Goal: Information Seeking & Learning: Check status

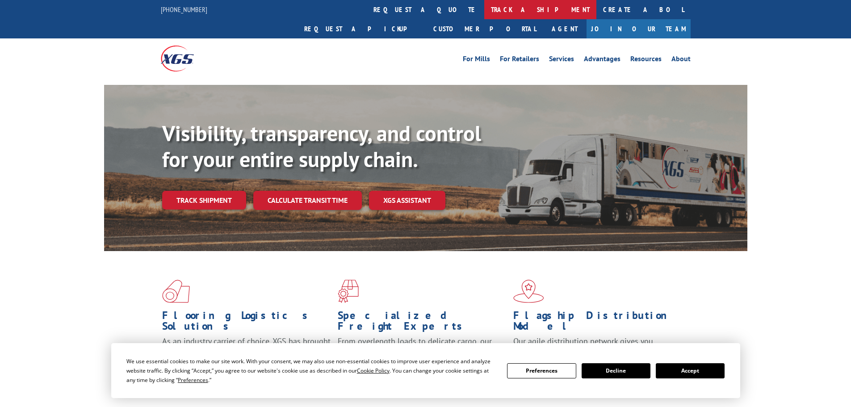
click at [485, 6] on link "track a shipment" at bounding box center [541, 9] width 112 height 19
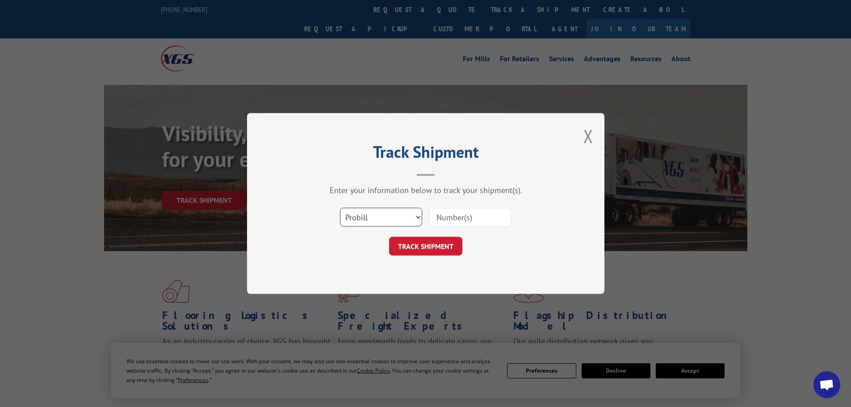
click at [386, 220] on select "Select category... Probill BOL PO" at bounding box center [381, 217] width 82 height 19
select select "bol"
click at [340, 208] on select "Select category... Probill BOL PO" at bounding box center [381, 217] width 82 height 19
click at [451, 215] on input at bounding box center [470, 217] width 82 height 19
drag, startPoint x: 449, startPoint y: 215, endPoint x: 435, endPoint y: 222, distance: 15.4
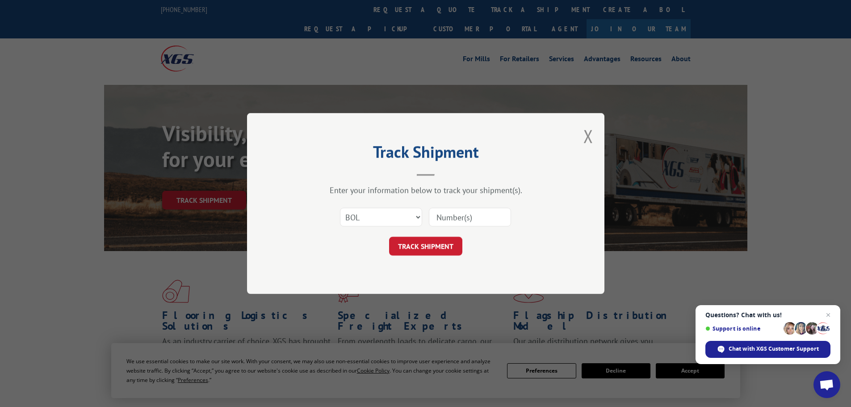
paste input "7063903"
type input "7063903"
click at [446, 250] on button "TRACK SHIPMENT" at bounding box center [425, 246] width 73 height 19
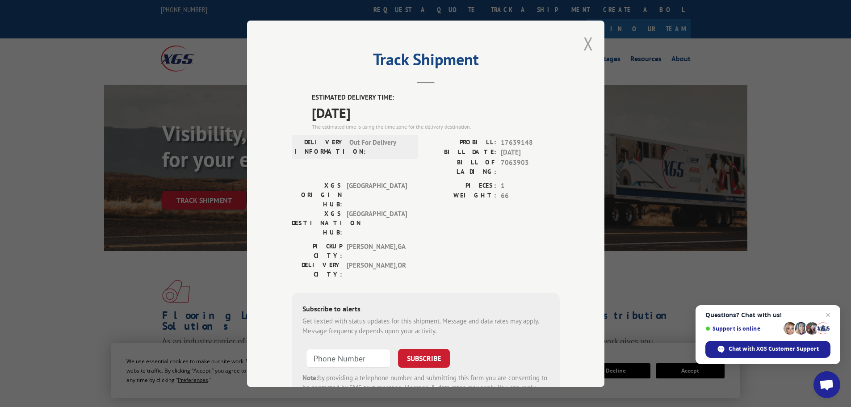
click at [587, 42] on div "Track Shipment ESTIMATED DELIVERY TIME: [DATE] The estimated time is using the …" at bounding box center [426, 204] width 358 height 367
click at [392, 11] on div "Track Shipment ESTIMATED DELIVERY TIME: [DATE] The estimated time is using the …" at bounding box center [425, 203] width 851 height 407
click at [587, 45] on button "Close modal" at bounding box center [589, 44] width 10 height 24
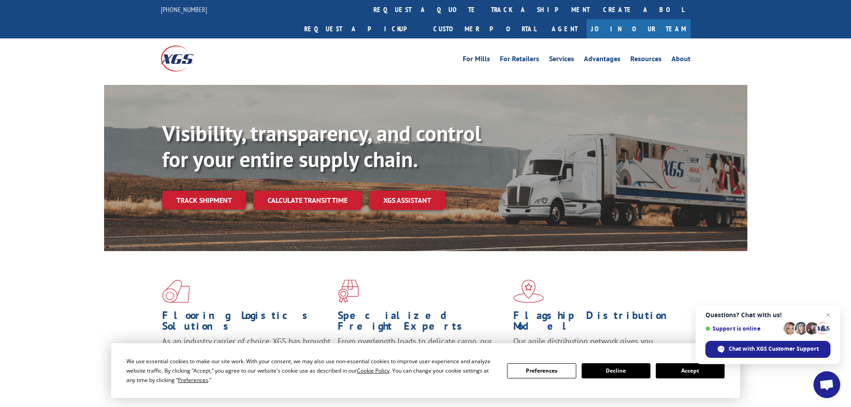
drag, startPoint x: 387, startPoint y: 13, endPoint x: 388, endPoint y: 22, distance: 8.5
click at [485, 13] on link "track a shipment" at bounding box center [541, 9] width 112 height 19
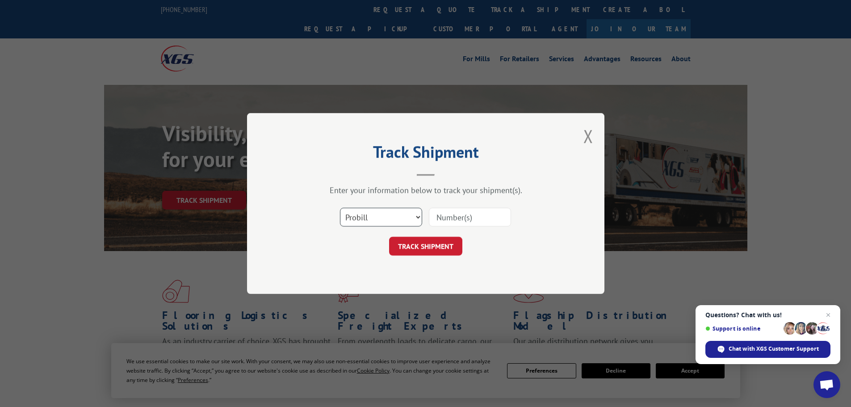
click at [379, 216] on select "Select category... Probill BOL PO" at bounding box center [381, 217] width 82 height 19
select select "bol"
click at [340, 208] on select "Select category... Probill BOL PO" at bounding box center [381, 217] width 82 height 19
click at [453, 216] on input at bounding box center [470, 217] width 82 height 19
paste input "7068348"
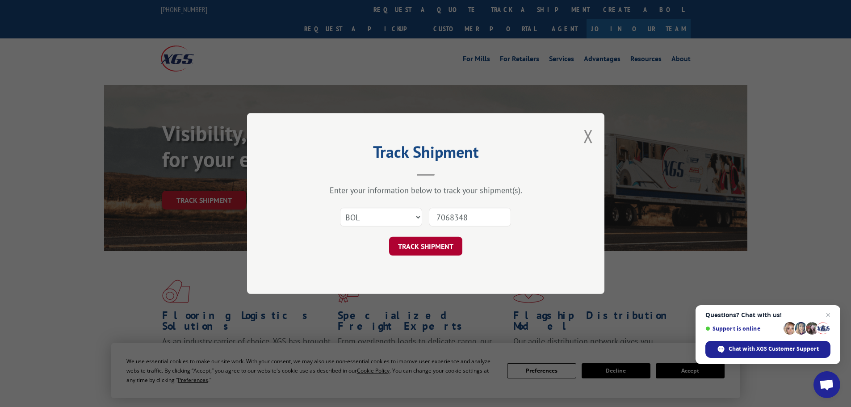
type input "7068348"
click at [442, 241] on button "TRACK SHIPMENT" at bounding box center [425, 246] width 73 height 19
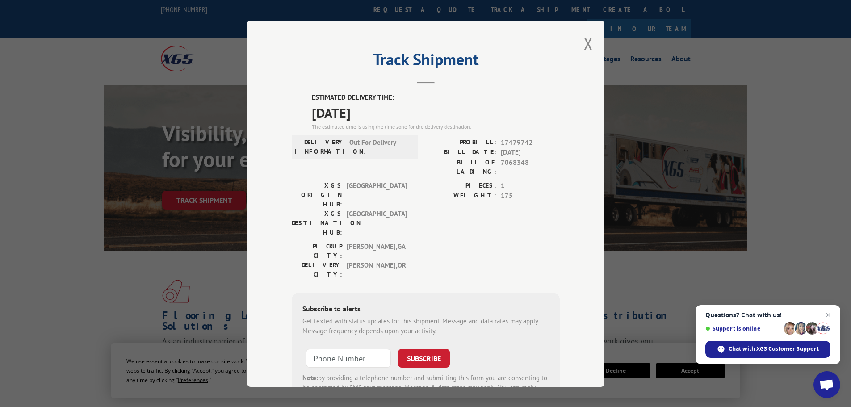
drag, startPoint x: 585, startPoint y: 42, endPoint x: 557, endPoint y: 41, distance: 28.2
click at [585, 42] on button "Close modal" at bounding box center [589, 44] width 10 height 24
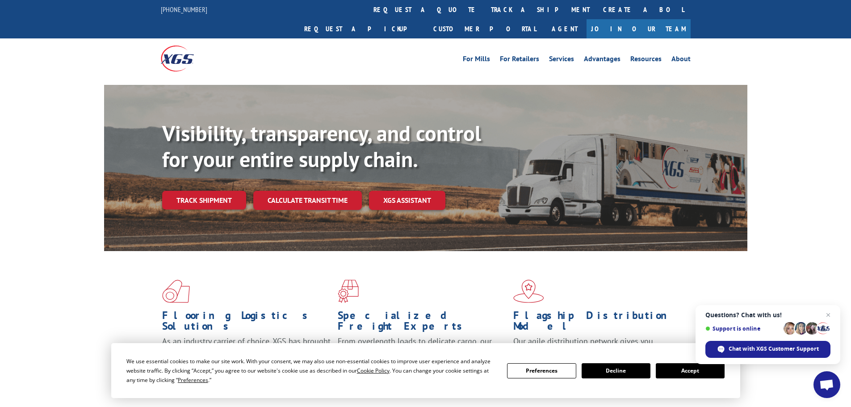
drag, startPoint x: 384, startPoint y: 3, endPoint x: 399, endPoint y: 18, distance: 21.5
click at [485, 3] on link "track a shipment" at bounding box center [541, 9] width 112 height 19
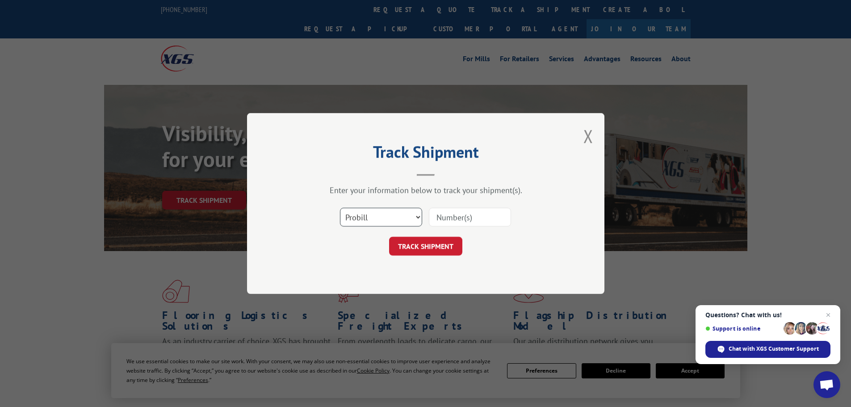
drag, startPoint x: 372, startPoint y: 219, endPoint x: 371, endPoint y: 223, distance: 4.7
click at [372, 219] on select "Select category... Probill BOL PO" at bounding box center [381, 217] width 82 height 19
select select "bol"
click at [340, 208] on select "Select category... Probill BOL PO" at bounding box center [381, 217] width 82 height 19
click at [464, 223] on input at bounding box center [470, 217] width 82 height 19
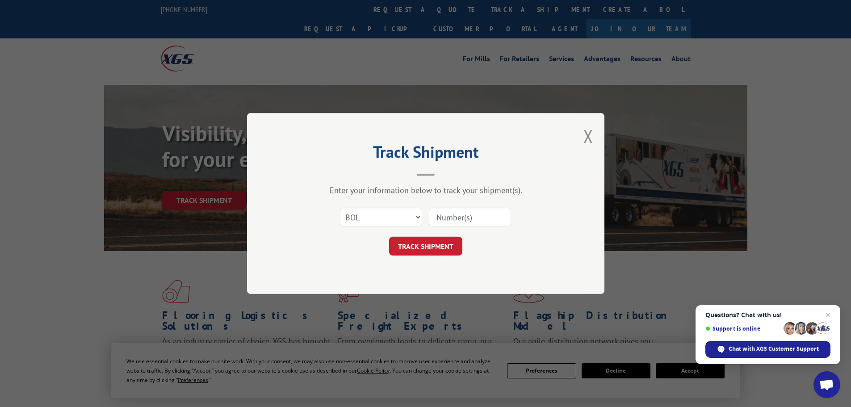
paste input "5590605"
type input "5590605"
click at [440, 250] on button "TRACK SHIPMENT" at bounding box center [425, 246] width 73 height 19
